Goal: Information Seeking & Learning: Learn about a topic

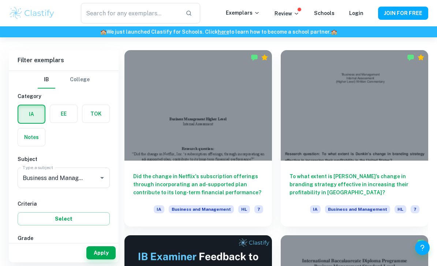
click at [109, 259] on button "Apply" at bounding box center [100, 252] width 29 height 13
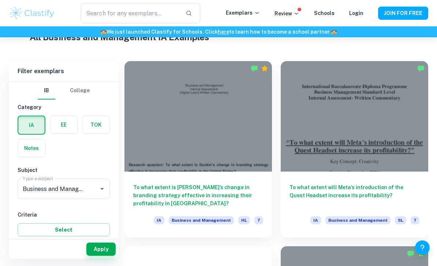
scroll to position [178, 0]
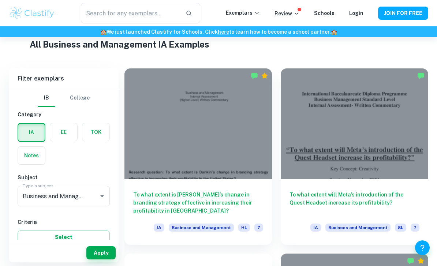
click at [385, 119] on div at bounding box center [354, 123] width 147 height 111
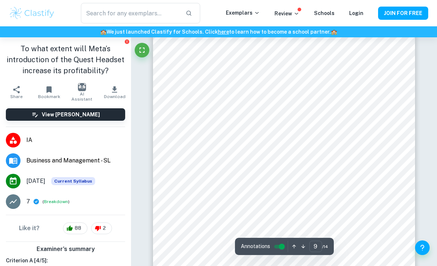
scroll to position [3243, 0]
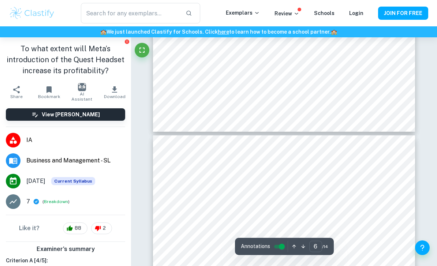
type input "5"
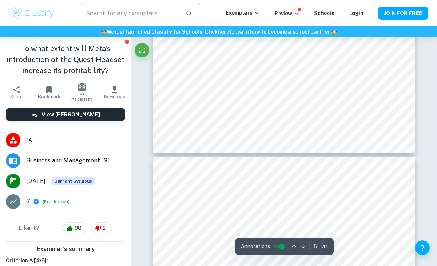
scroll to position [1846, 0]
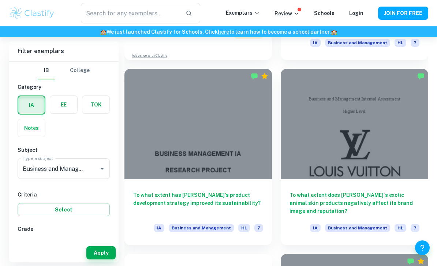
scroll to position [553, 0]
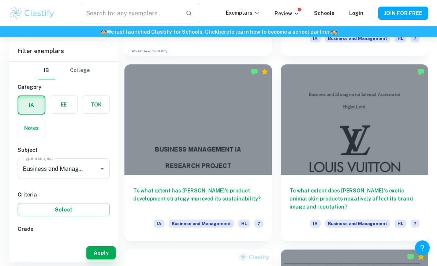
click at [374, 119] on div at bounding box center [354, 119] width 147 height 111
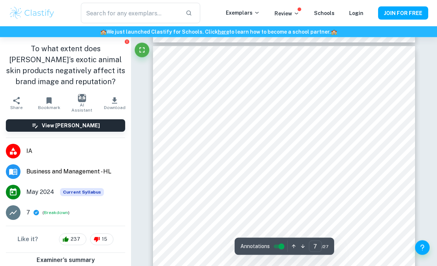
scroll to position [2142, 0]
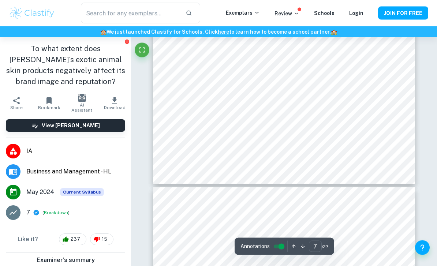
type input "8"
